Goal: Find specific page/section: Find specific page/section

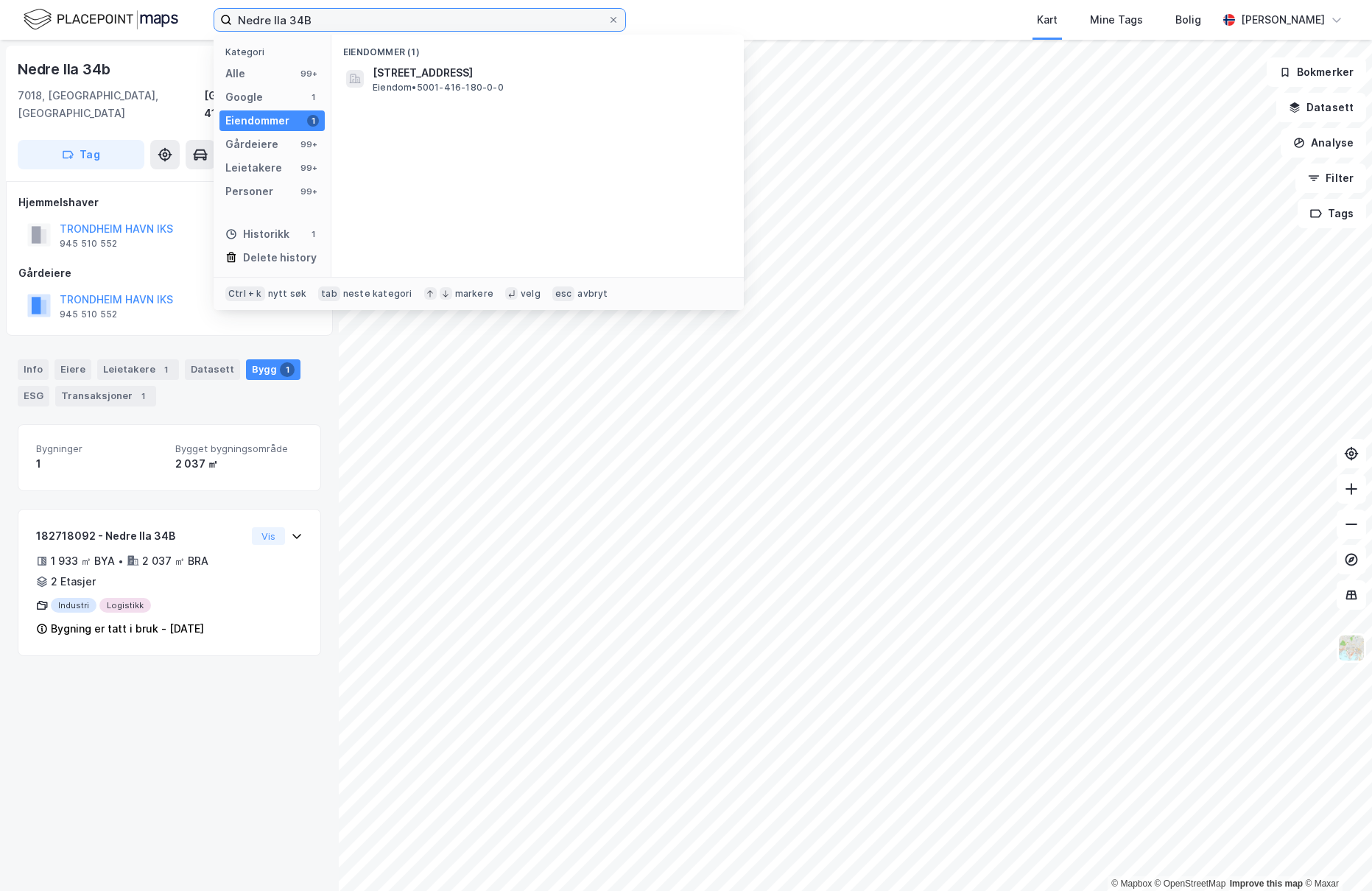
drag, startPoint x: 355, startPoint y: 23, endPoint x: 198, endPoint y: 21, distance: 157.0
click at [198, 21] on div "Nedre Ila 34B Kategori Alle 99+ Google 1 Eiendommer 1 Gårdeiere 99+ Leietakere …" at bounding box center [686, 20] width 1372 height 40
paste input "Håndverkervegen 10"
type input "Håndverkervegen 10"
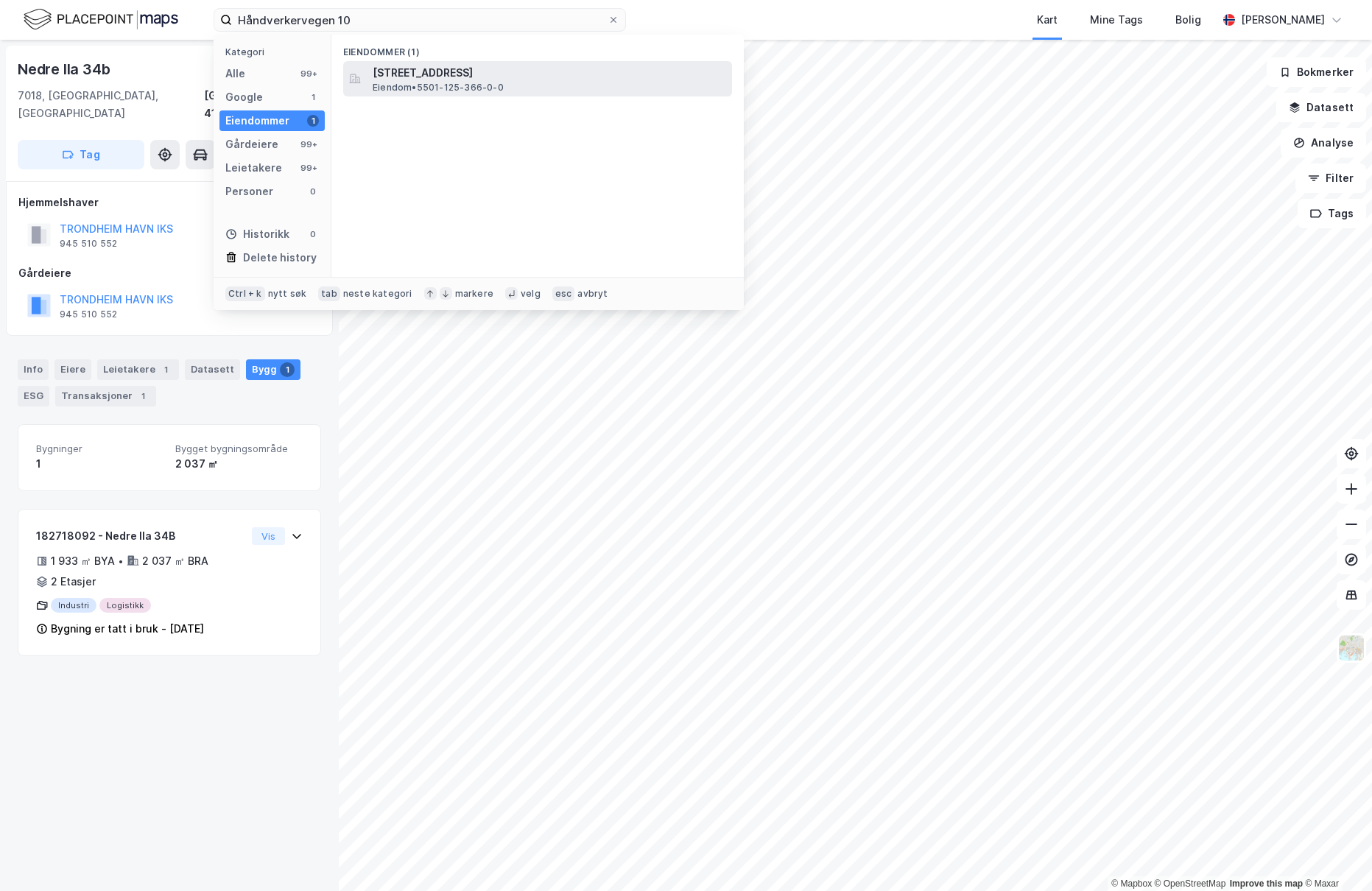
click at [419, 78] on span "[STREET_ADDRESS]" at bounding box center [549, 72] width 353 height 17
